Goal: Task Accomplishment & Management: Complete application form

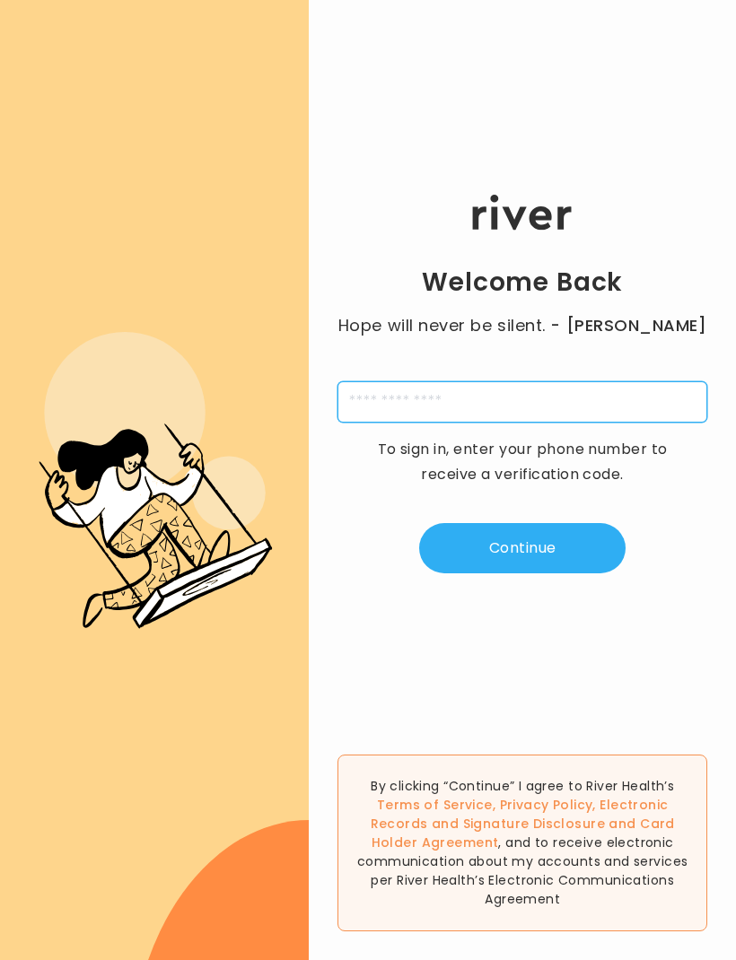
click at [597, 415] on input "tel" at bounding box center [522, 401] width 370 height 41
type input "**********"
click at [574, 559] on button "Continue" at bounding box center [522, 548] width 206 height 50
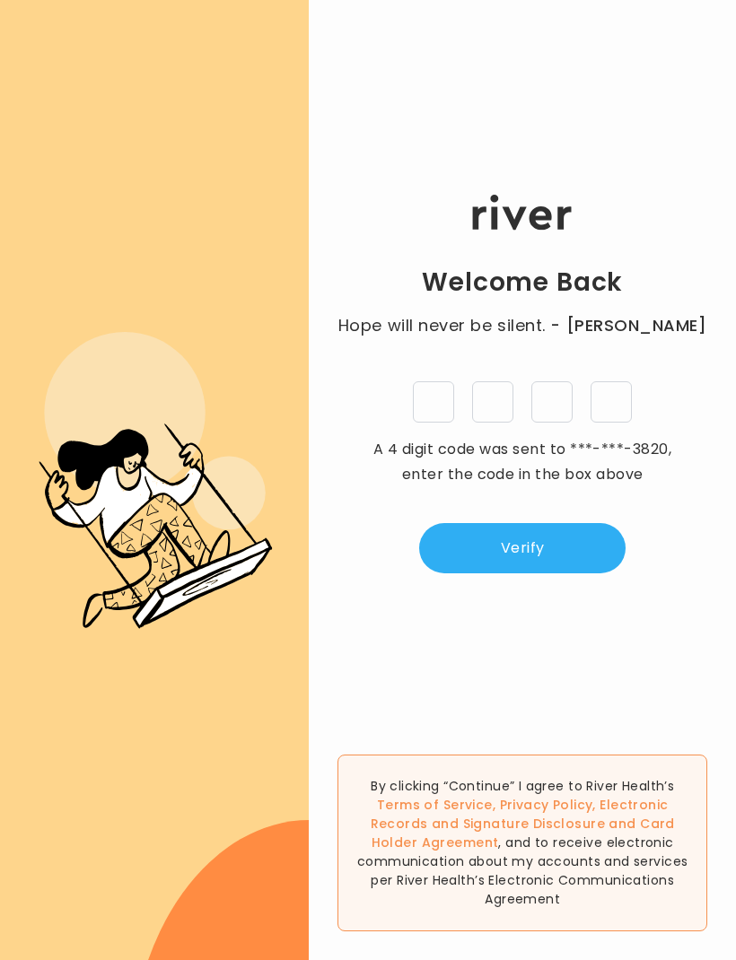
scroll to position [30, 0]
click at [434, 402] on input "tel" at bounding box center [433, 401] width 41 height 41
type input "*"
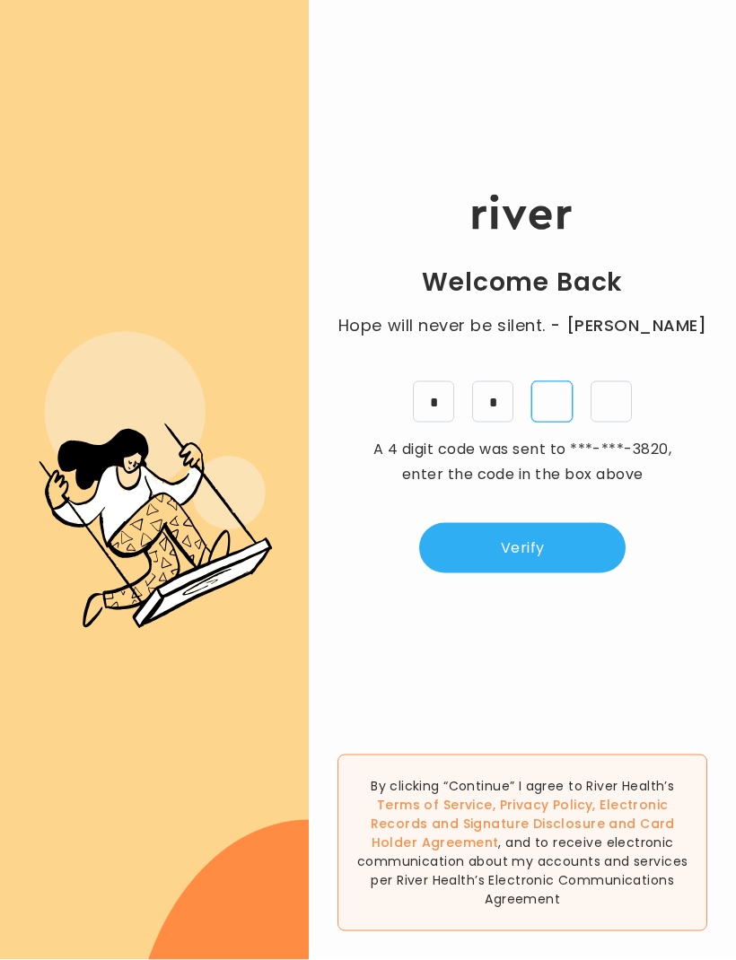
type input "*"
click at [579, 534] on button "Verify" at bounding box center [522, 548] width 206 height 50
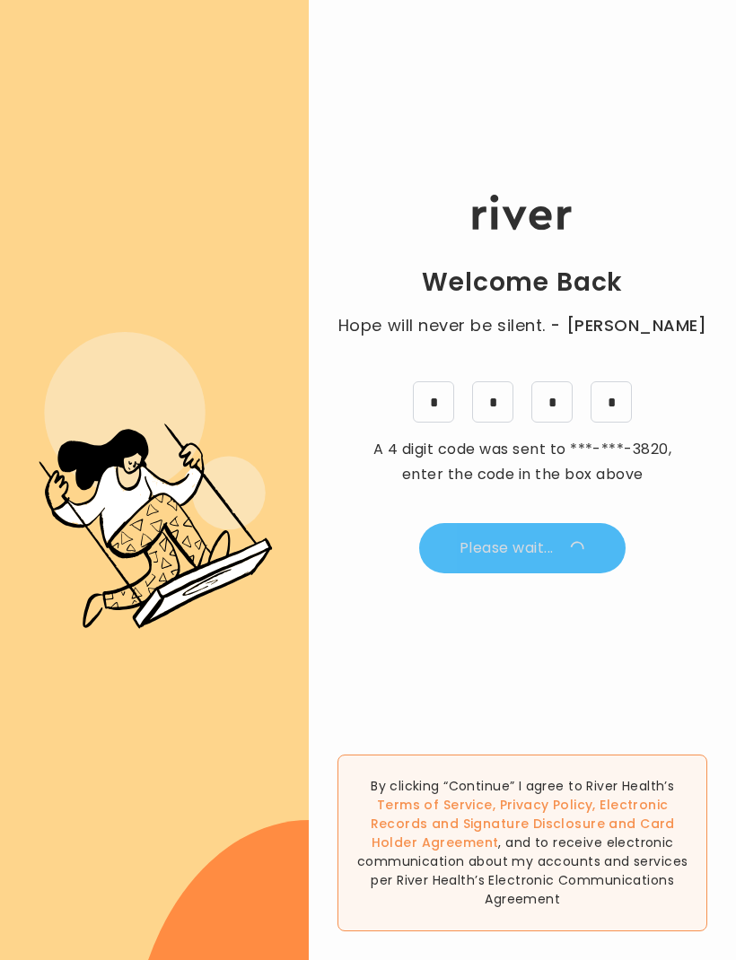
scroll to position [1, 0]
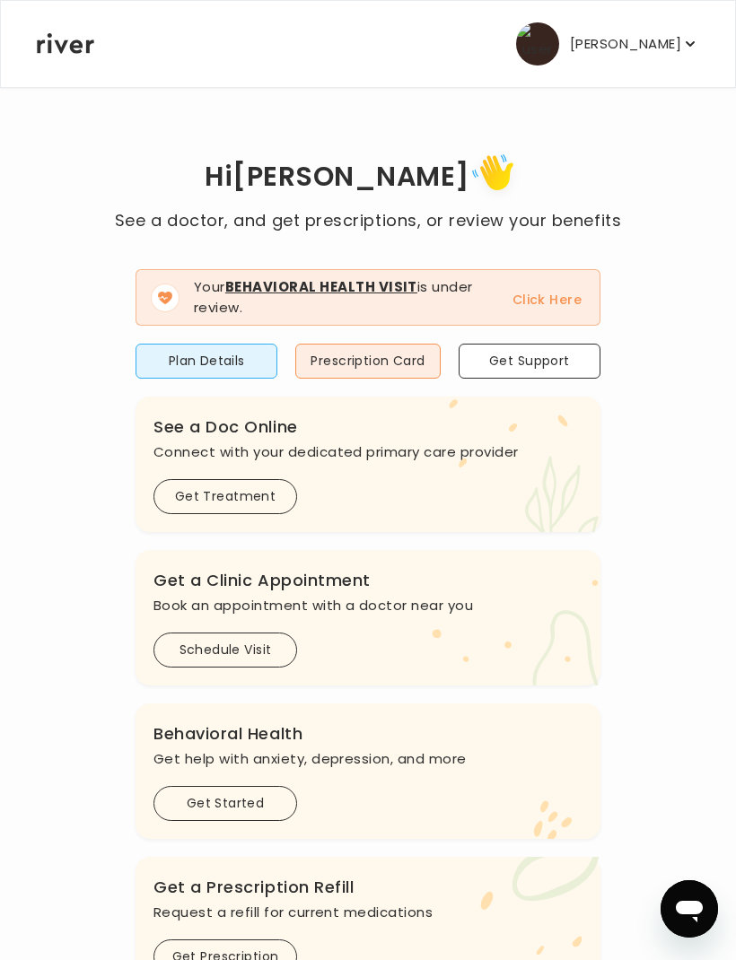
click at [183, 345] on button "Plan Details" at bounding box center [207, 361] width 142 height 35
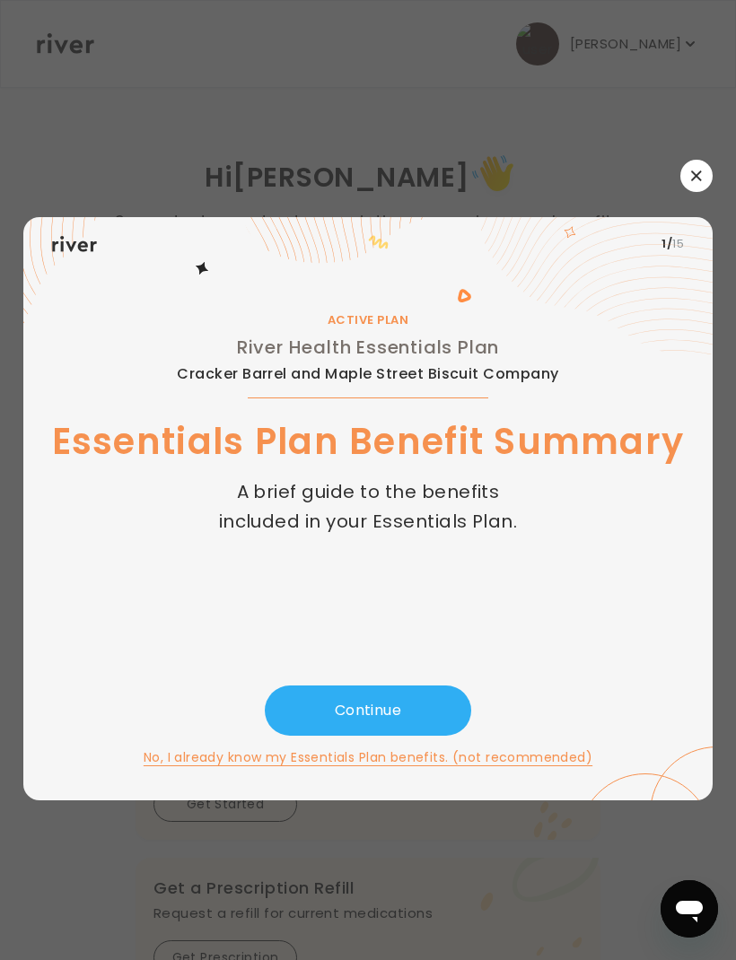
scroll to position [0, 0]
click at [374, 730] on button "Continue" at bounding box center [368, 711] width 206 height 50
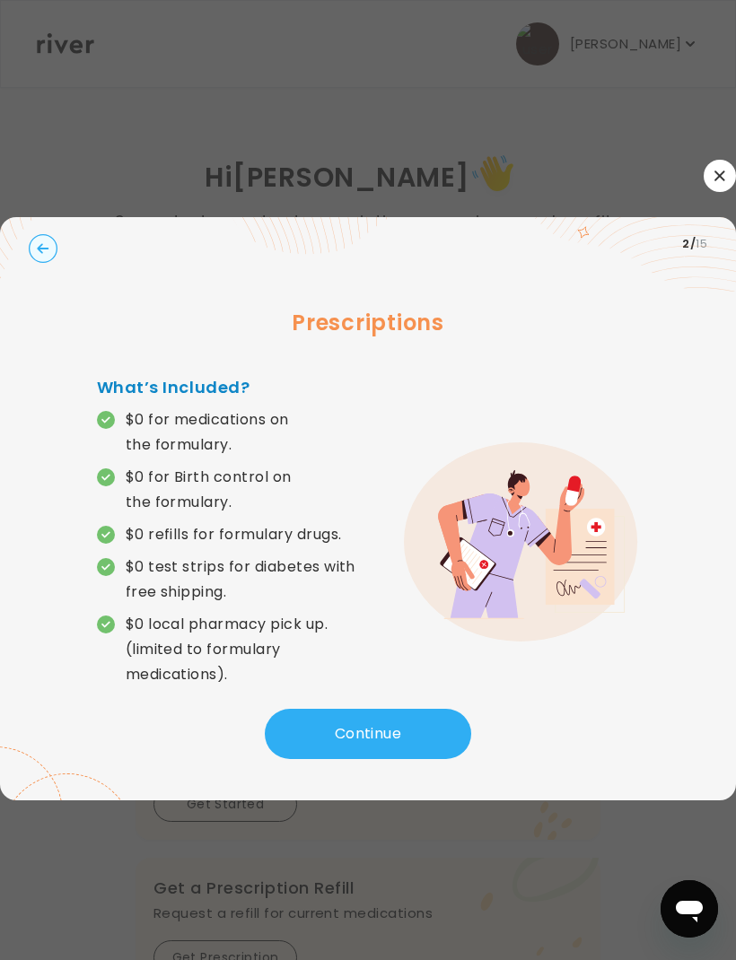
click at [57, 263] on circle "button" at bounding box center [44, 249] width 28 height 28
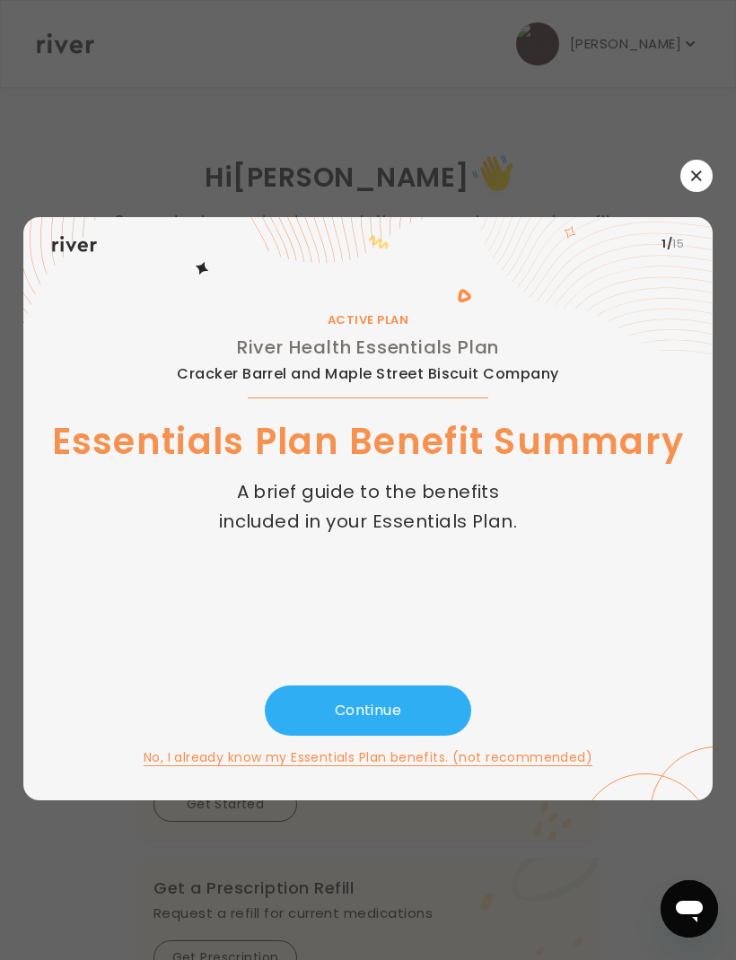
click at [434, 736] on button "Continue" at bounding box center [368, 711] width 206 height 50
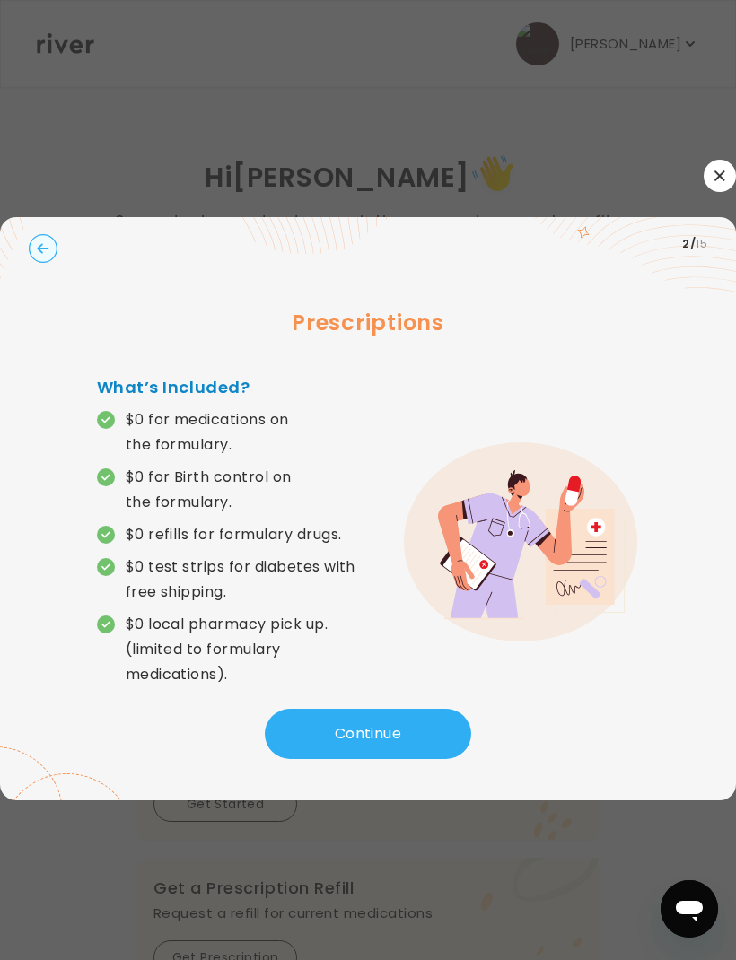
click at [416, 759] on button "Continue" at bounding box center [368, 734] width 206 height 50
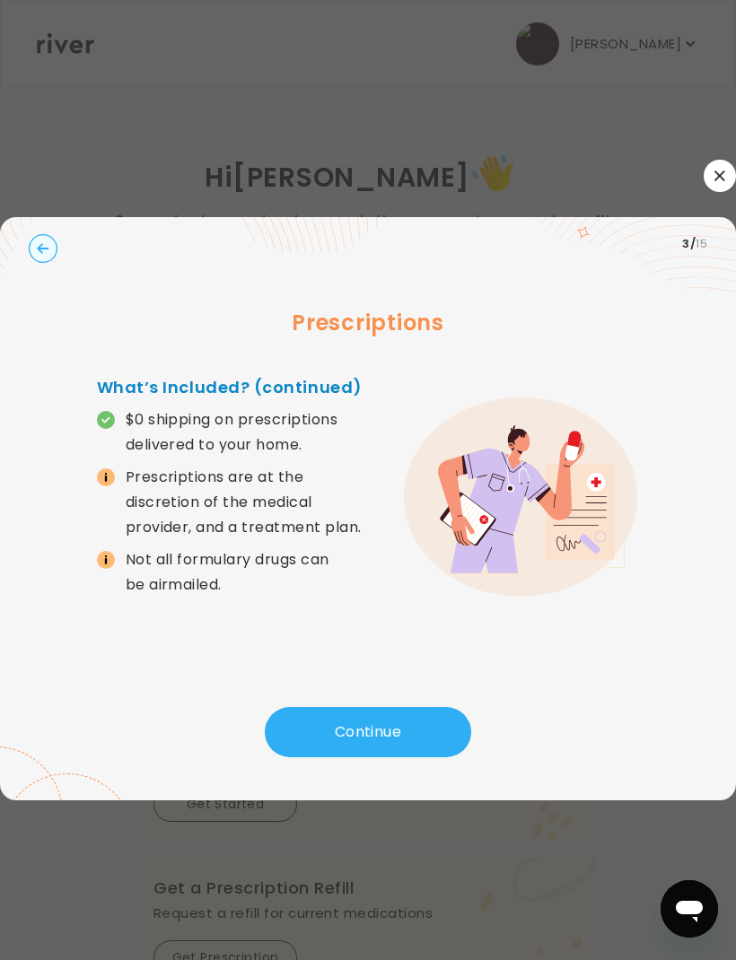
click at [440, 749] on button "Continue" at bounding box center [368, 732] width 206 height 50
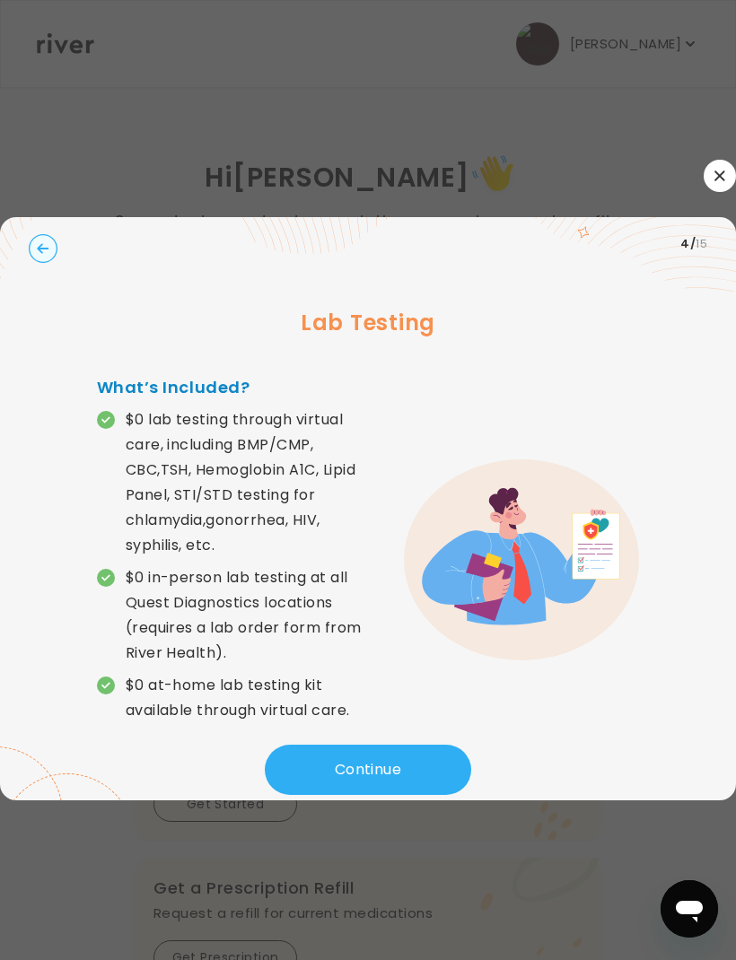
scroll to position [31, 0]
click at [424, 795] on button "Continue" at bounding box center [368, 770] width 206 height 50
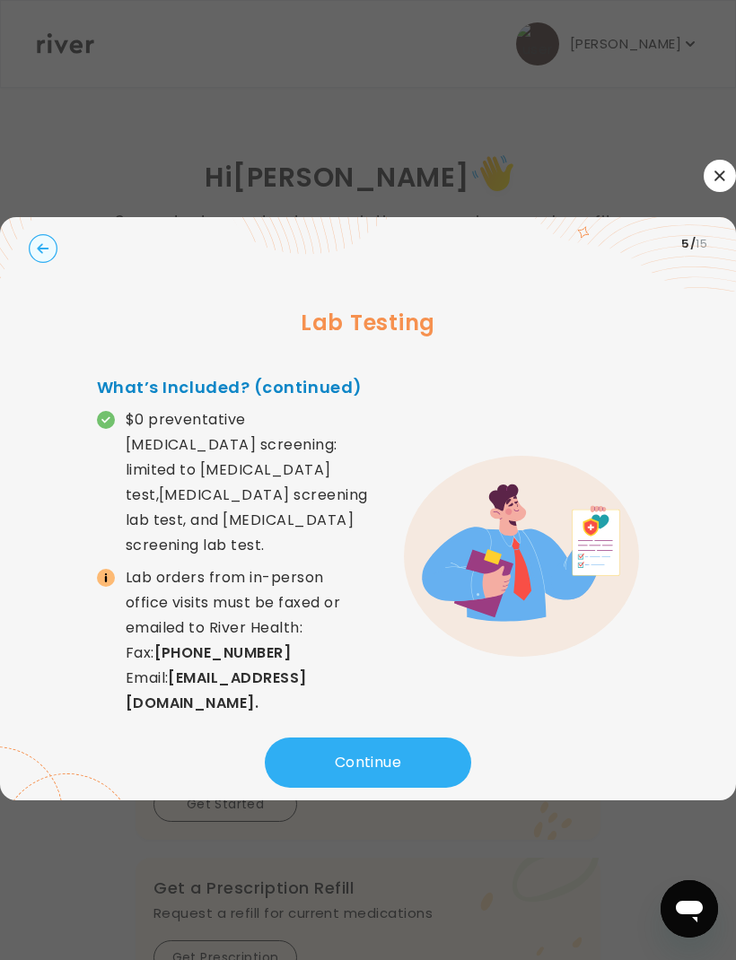
click at [421, 758] on button "Continue" at bounding box center [368, 763] width 206 height 50
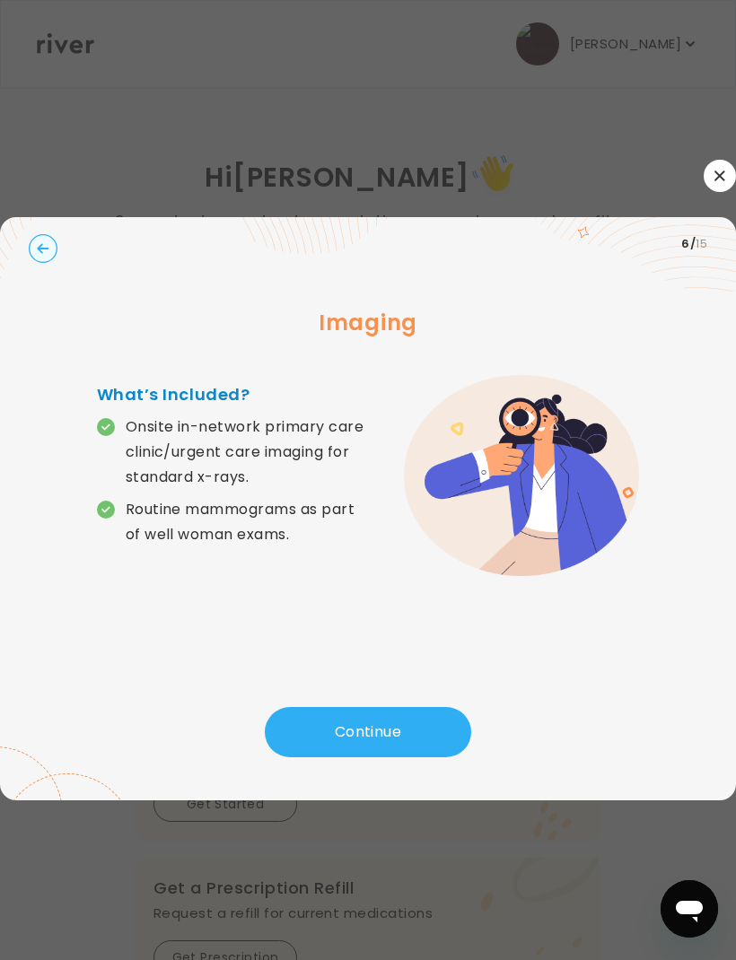
click at [418, 716] on button "Continue" at bounding box center [368, 732] width 206 height 50
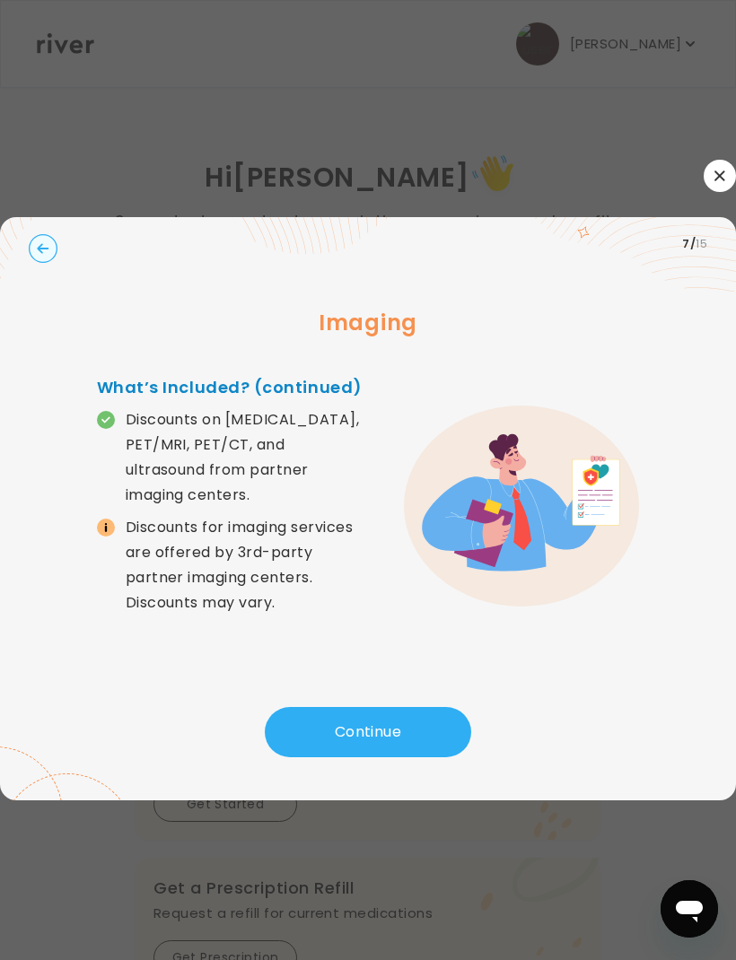
click at [423, 721] on button "Continue" at bounding box center [368, 732] width 206 height 50
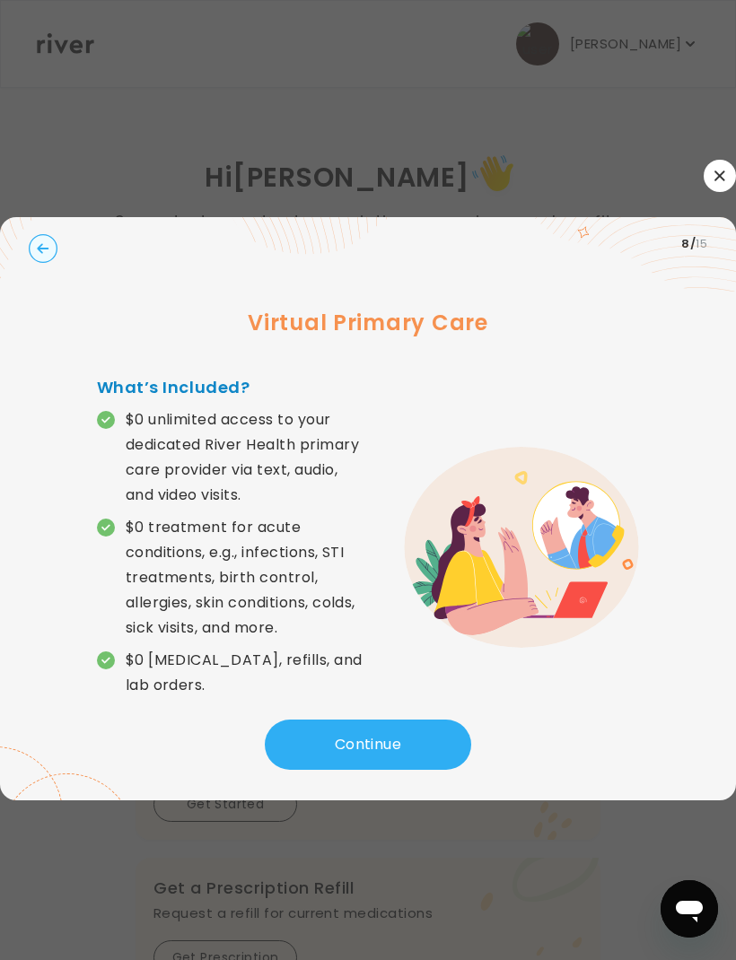
click at [419, 735] on button "Continue" at bounding box center [368, 745] width 206 height 50
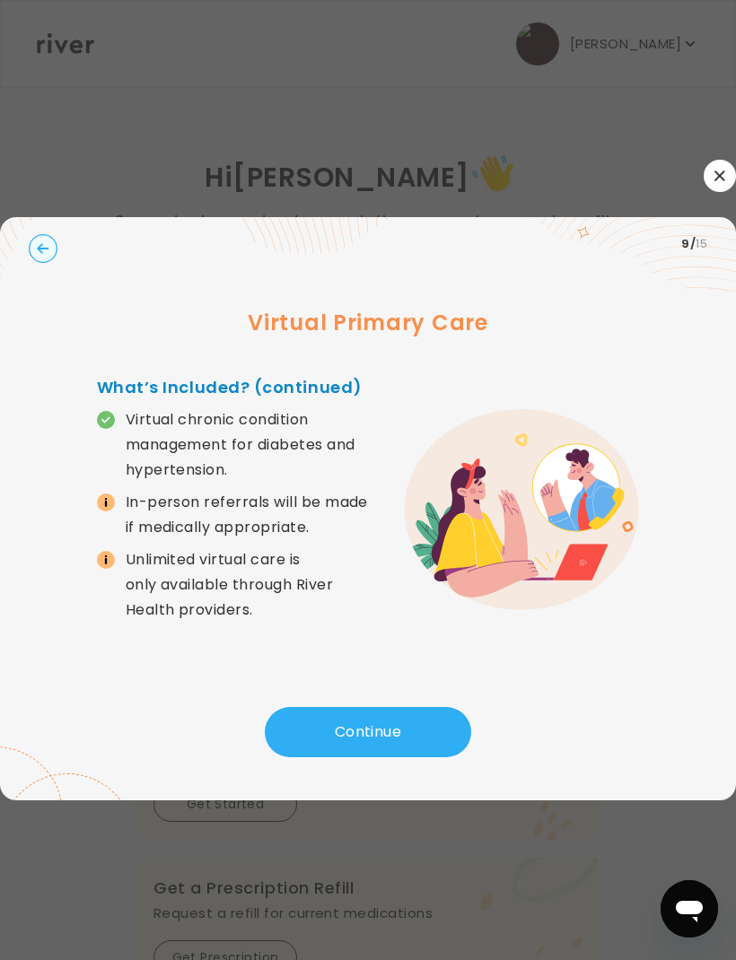
click at [398, 745] on button "Continue" at bounding box center [368, 732] width 206 height 50
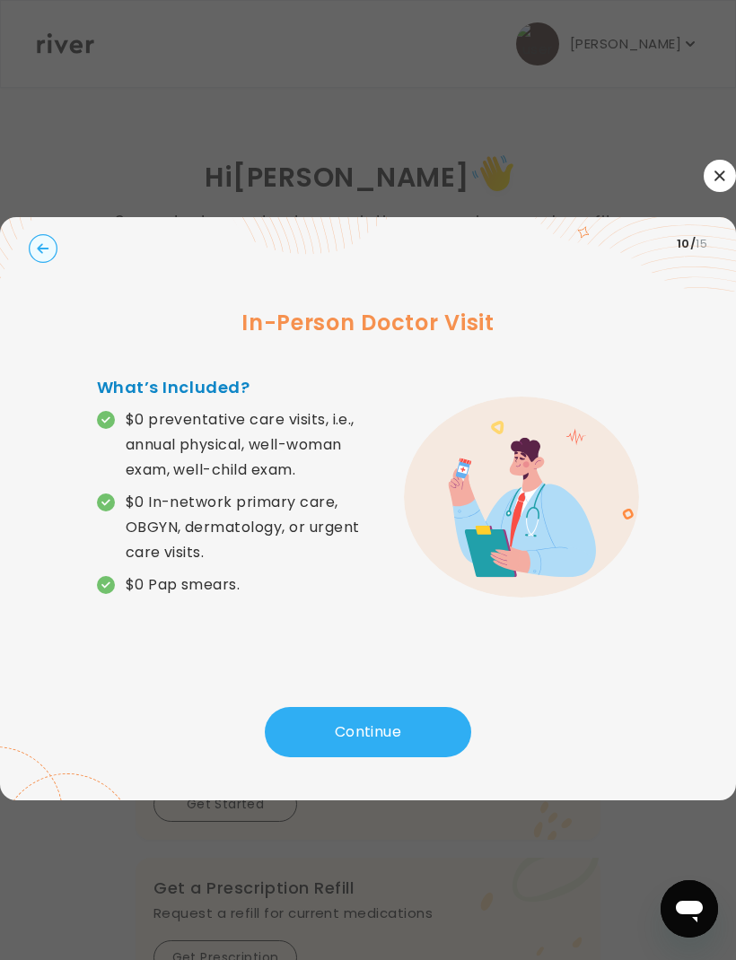
click at [438, 727] on button "Continue" at bounding box center [368, 732] width 206 height 50
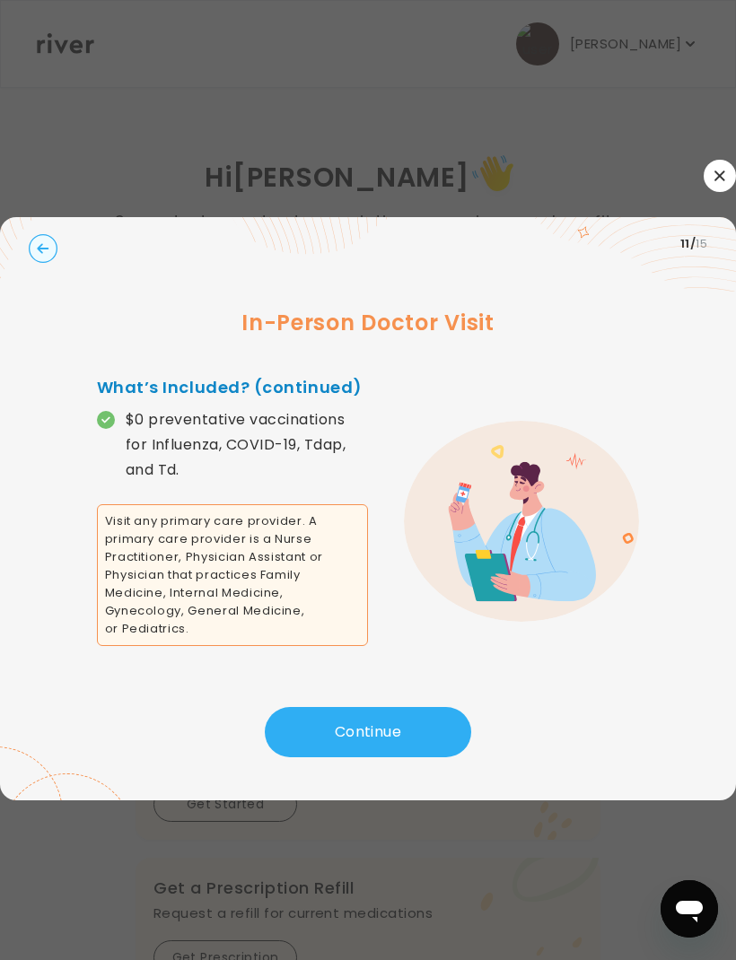
click at [426, 724] on button "Continue" at bounding box center [368, 732] width 206 height 50
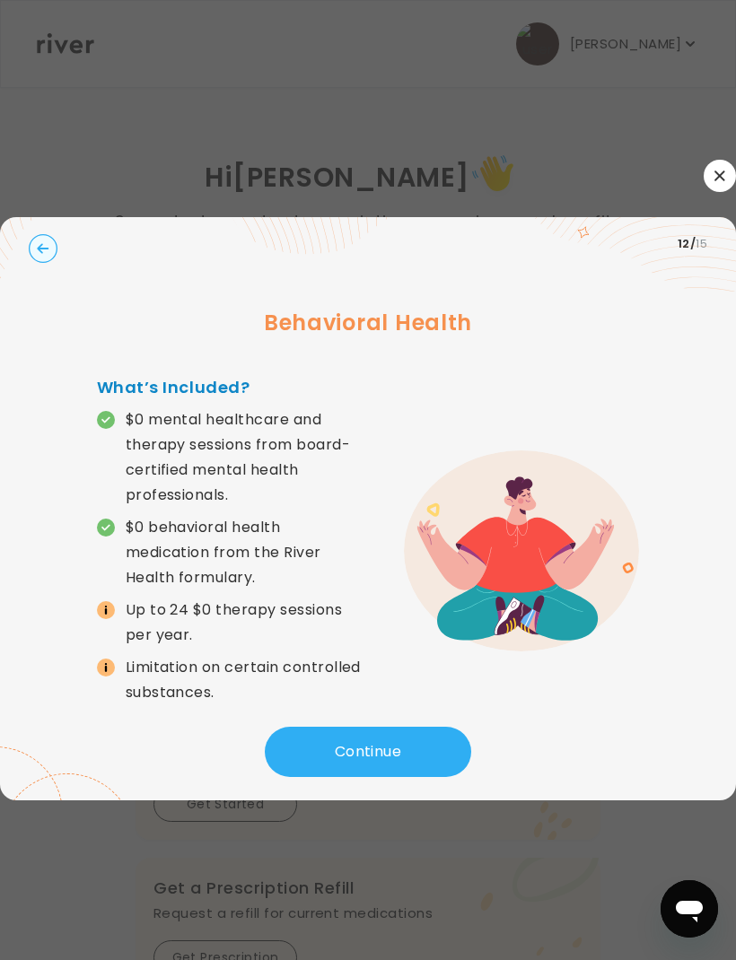
click at [425, 727] on button "Continue" at bounding box center [368, 752] width 206 height 50
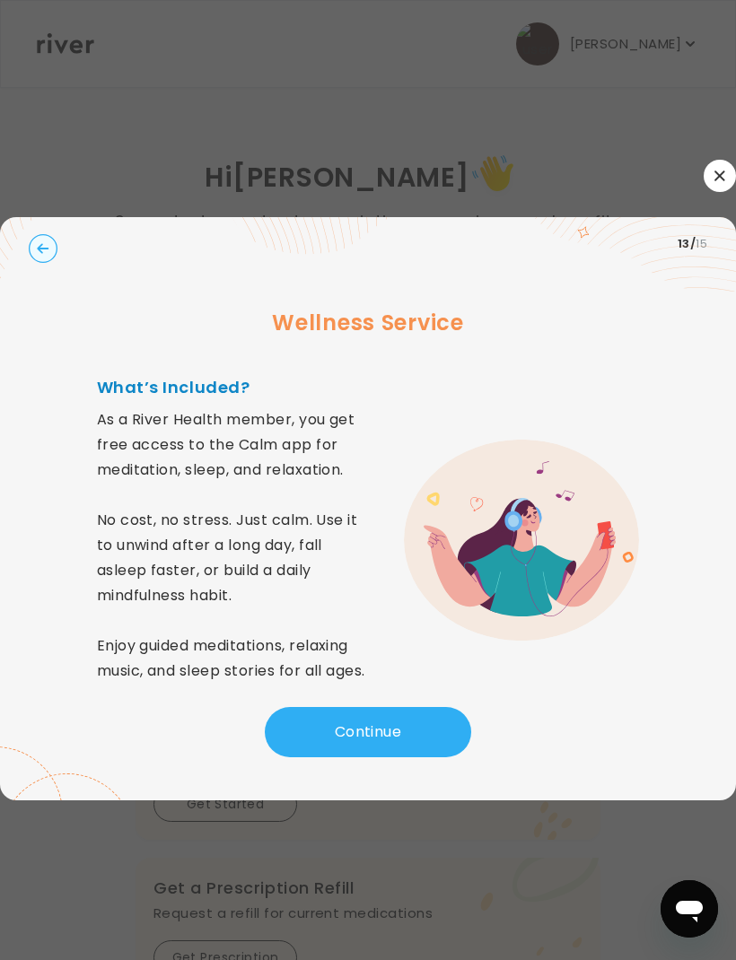
click at [427, 758] on button "Continue" at bounding box center [368, 732] width 206 height 50
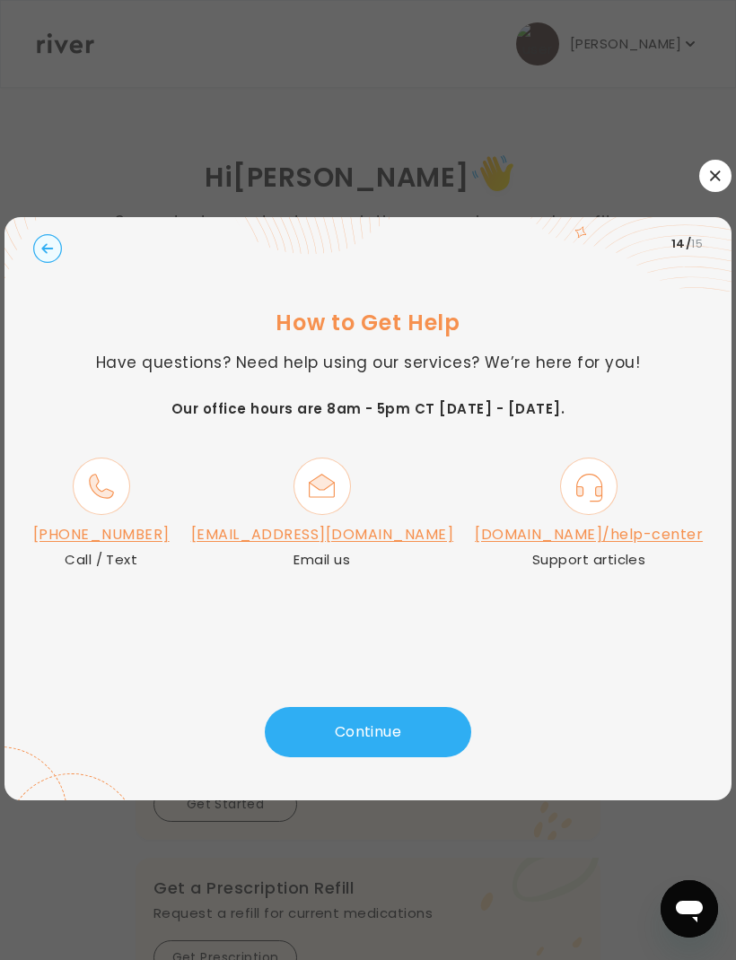
click at [425, 737] on button "Continue" at bounding box center [368, 732] width 206 height 50
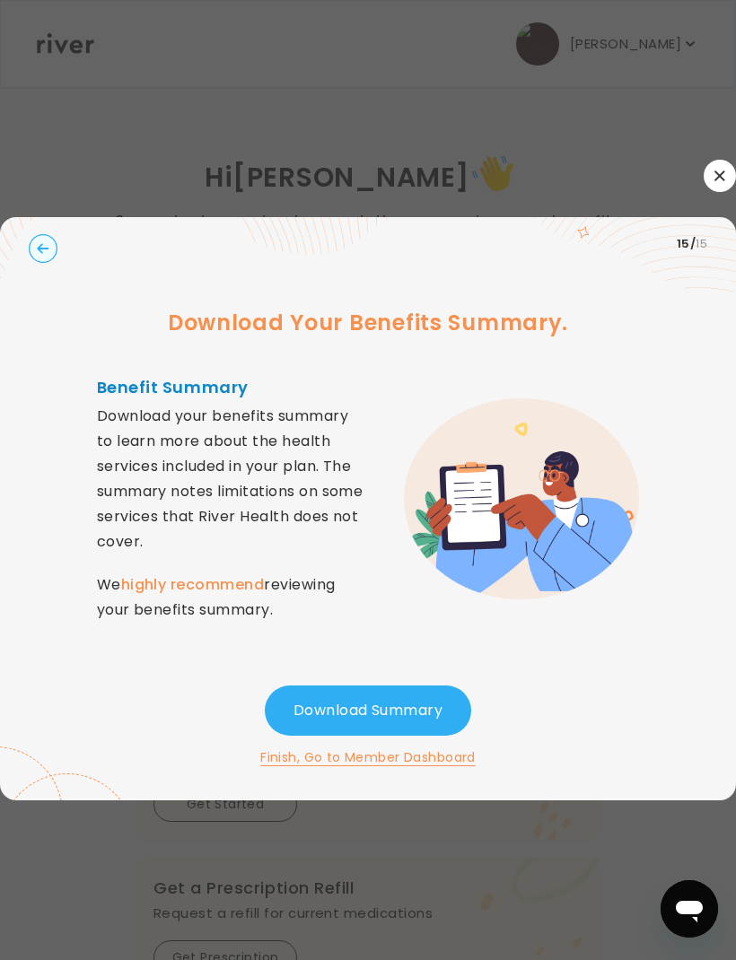
click at [444, 764] on button "Finish, Go to Member Dashboard" at bounding box center [367, 758] width 215 height 22
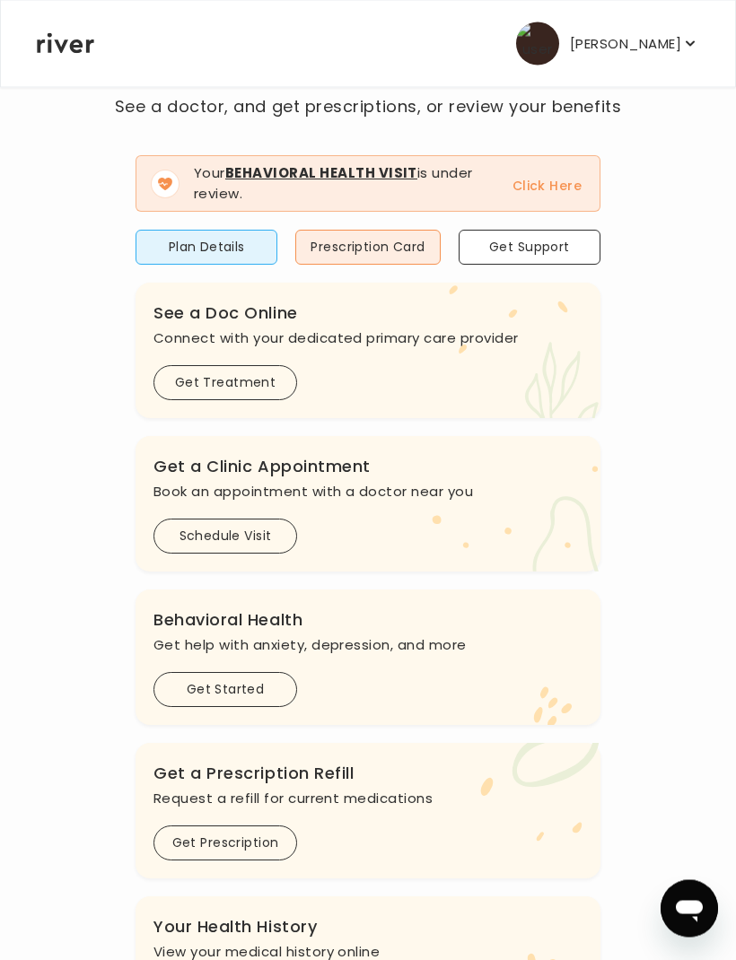
scroll to position [0, 0]
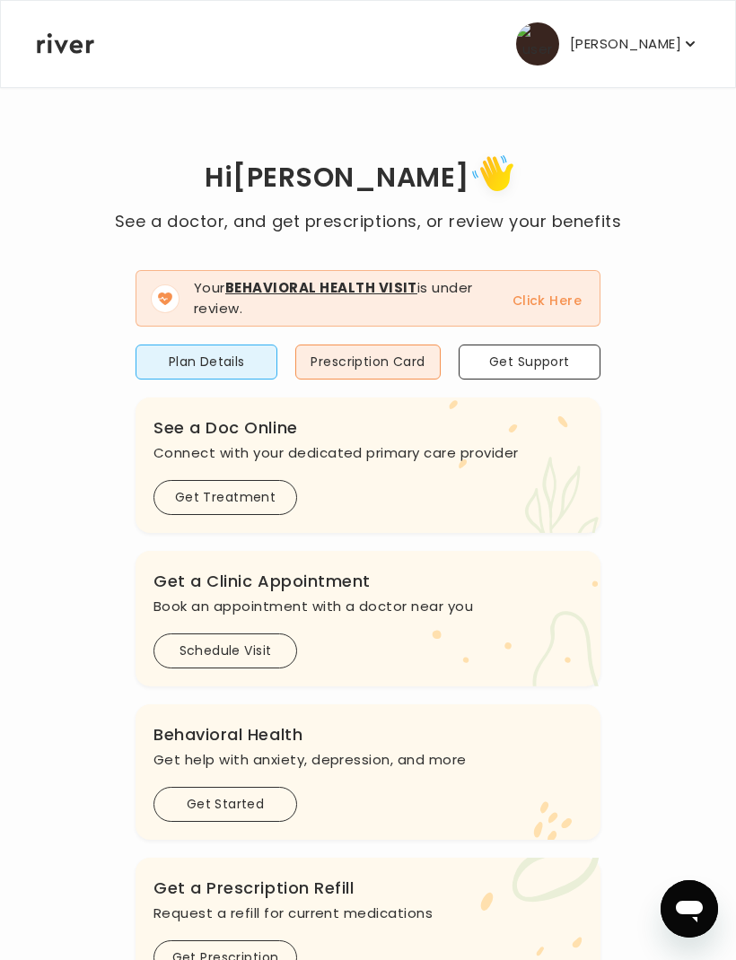
click at [690, 38] on icon "button" at bounding box center [690, 44] width 18 height 18
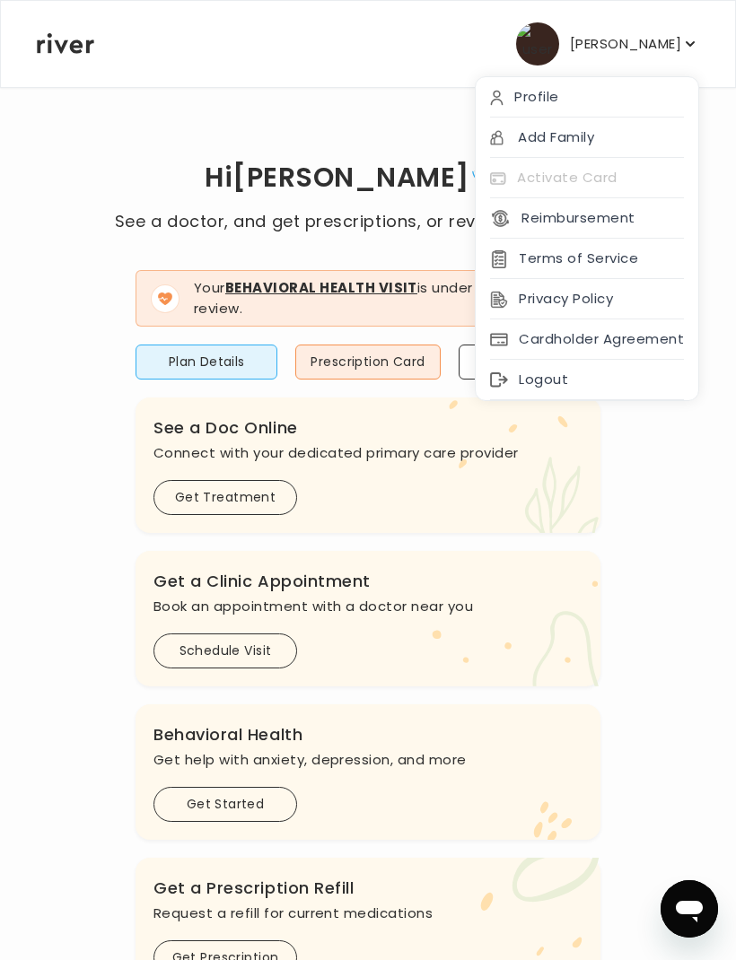
click at [645, 255] on div "Terms of Service" at bounding box center [587, 259] width 223 height 40
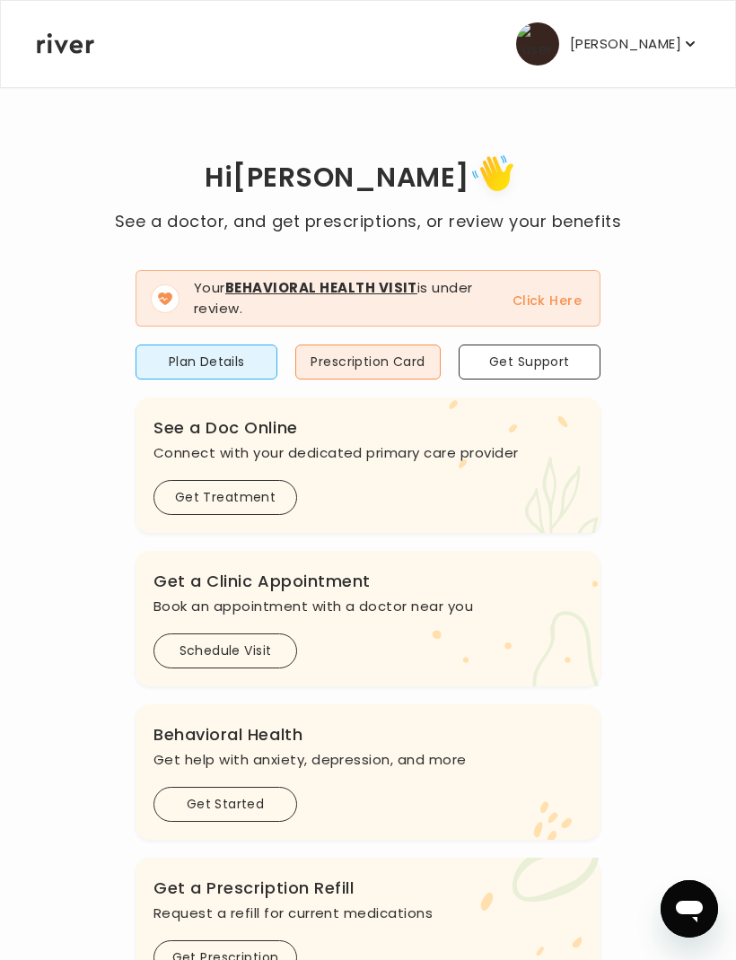
click at [558, 298] on button "Click Here" at bounding box center [547, 301] width 69 height 22
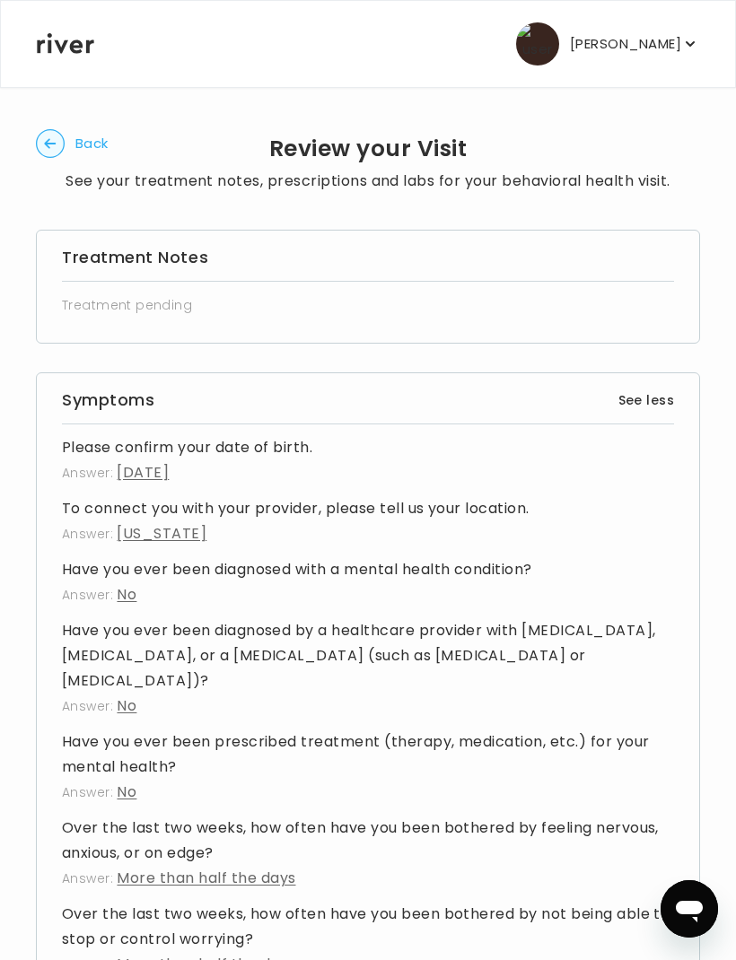
click at [42, 150] on circle "button" at bounding box center [51, 144] width 28 height 28
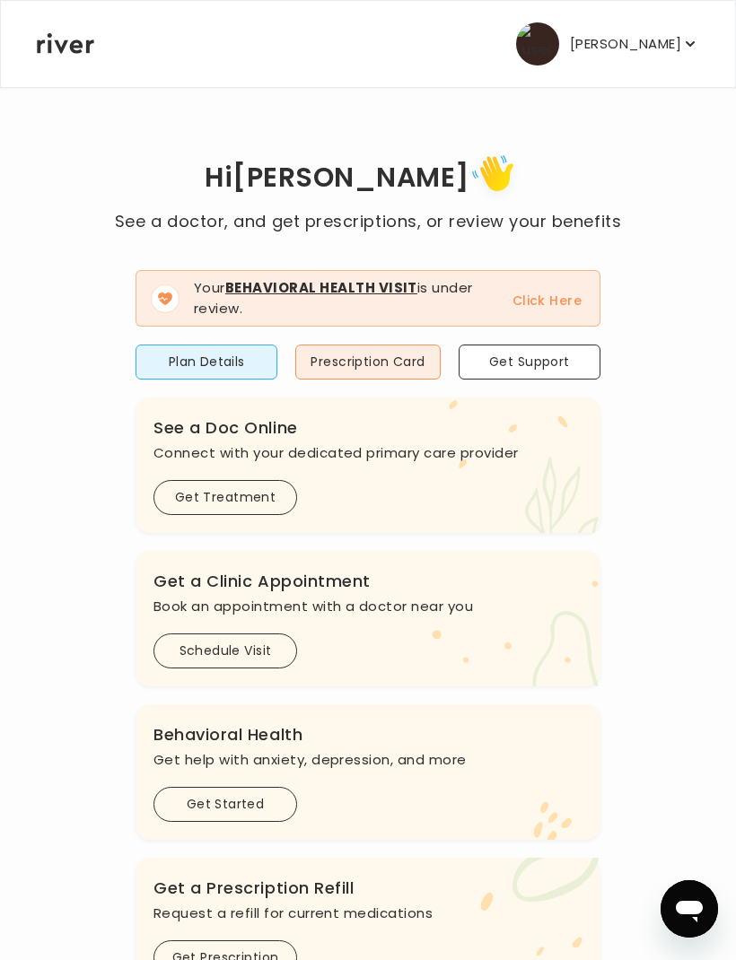
click at [40, 149] on div "Hi [PERSON_NAME] See a doctor, and get prescriptions, or review your benefits Y…" at bounding box center [368, 648] width 664 height 998
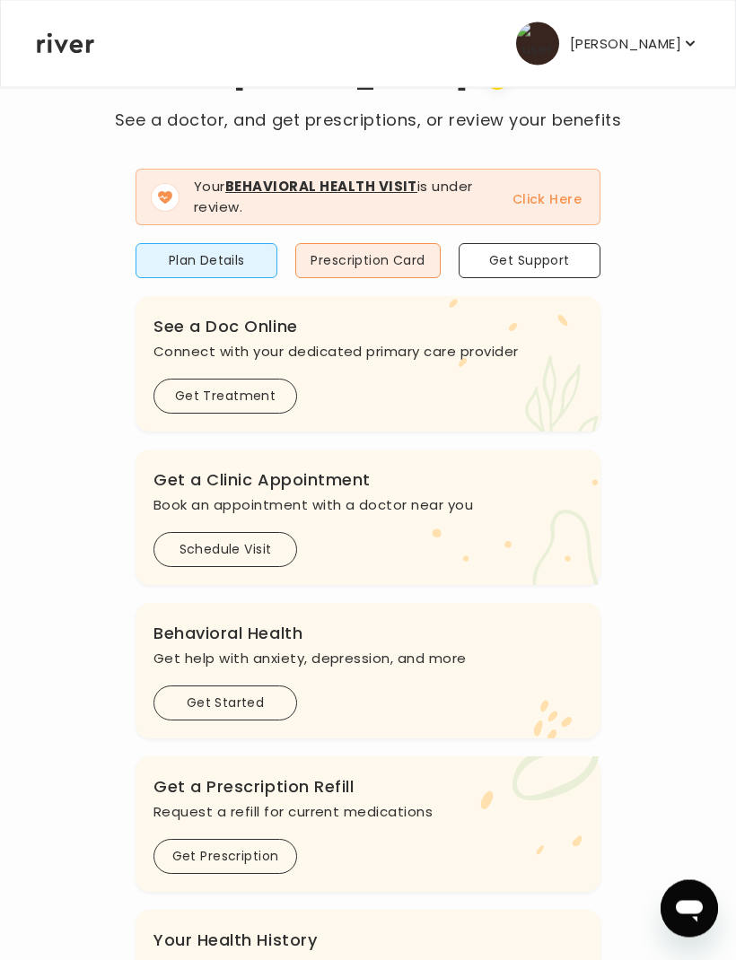
scroll to position [101, 0]
